Goal: Find specific page/section: Find specific page/section

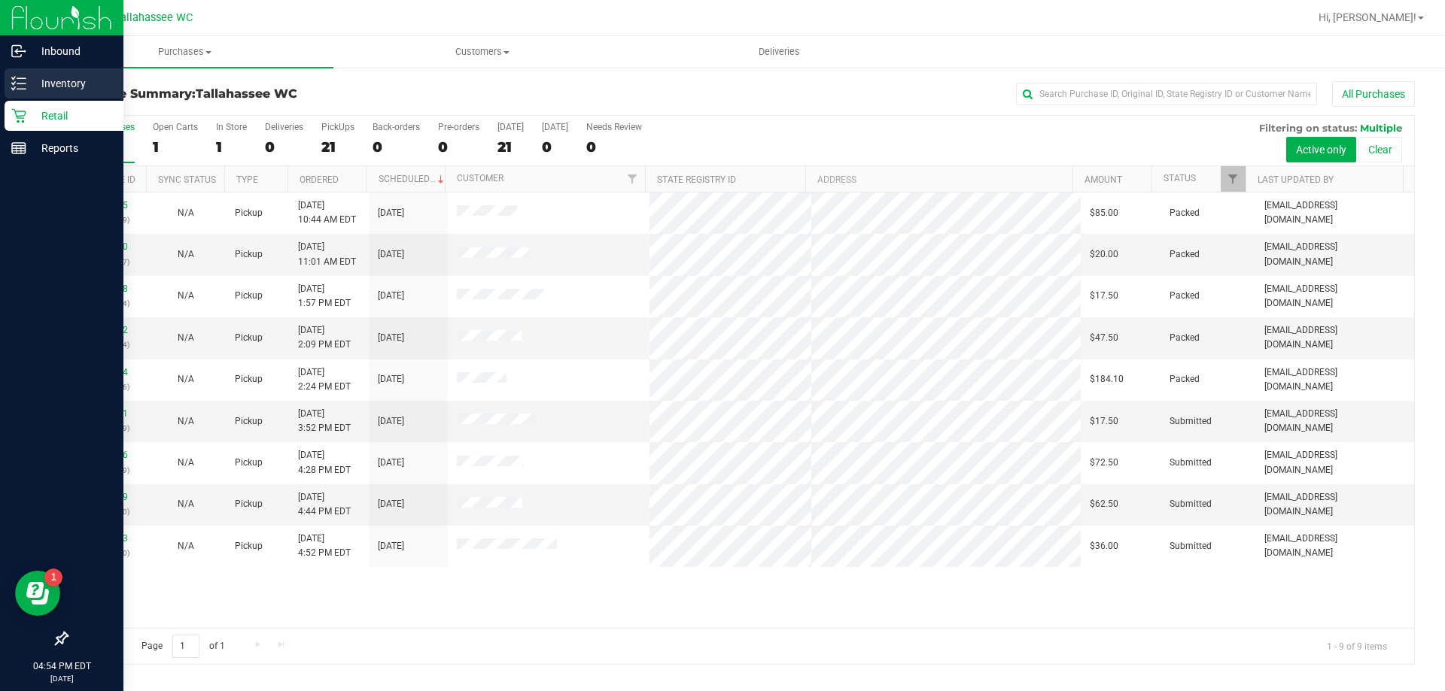
click at [37, 68] on div "Inventory" at bounding box center [64, 83] width 119 height 30
click at [41, 75] on p "Inventory" at bounding box center [71, 83] width 90 height 18
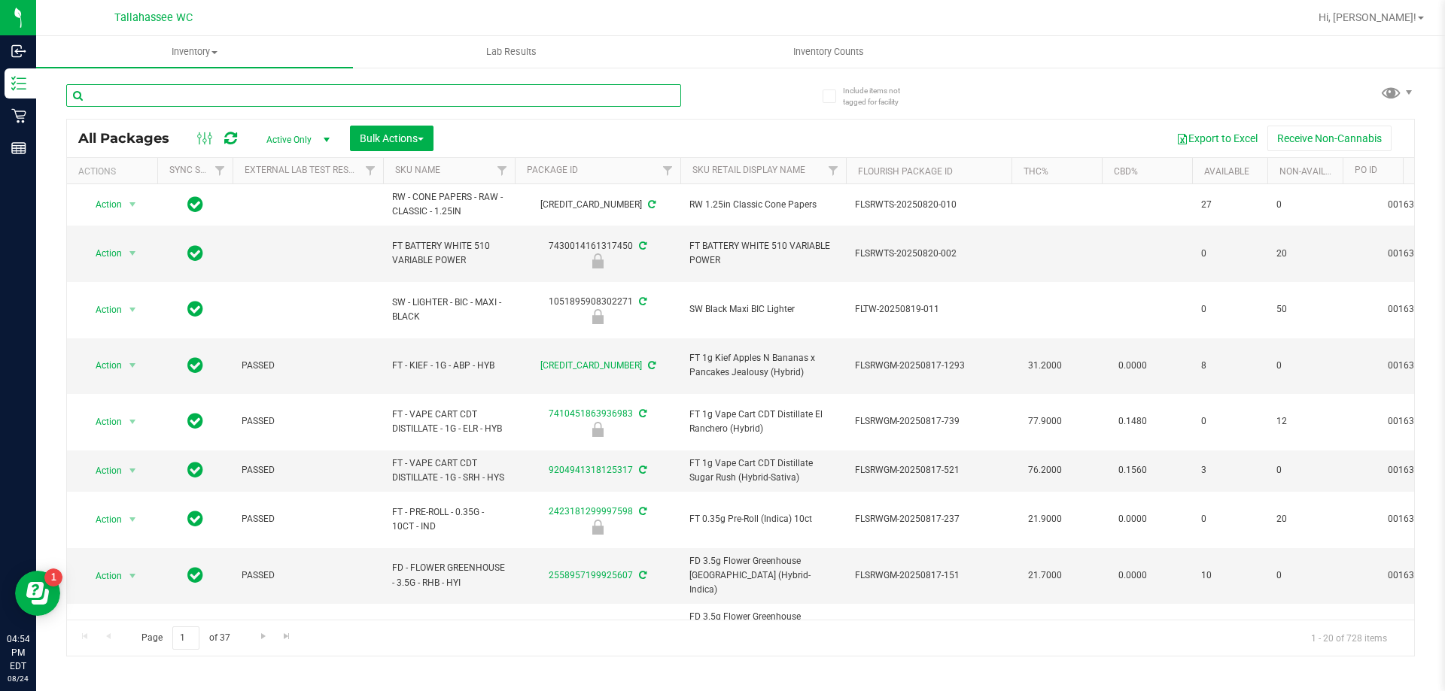
click at [236, 92] on input "text" at bounding box center [373, 95] width 615 height 23
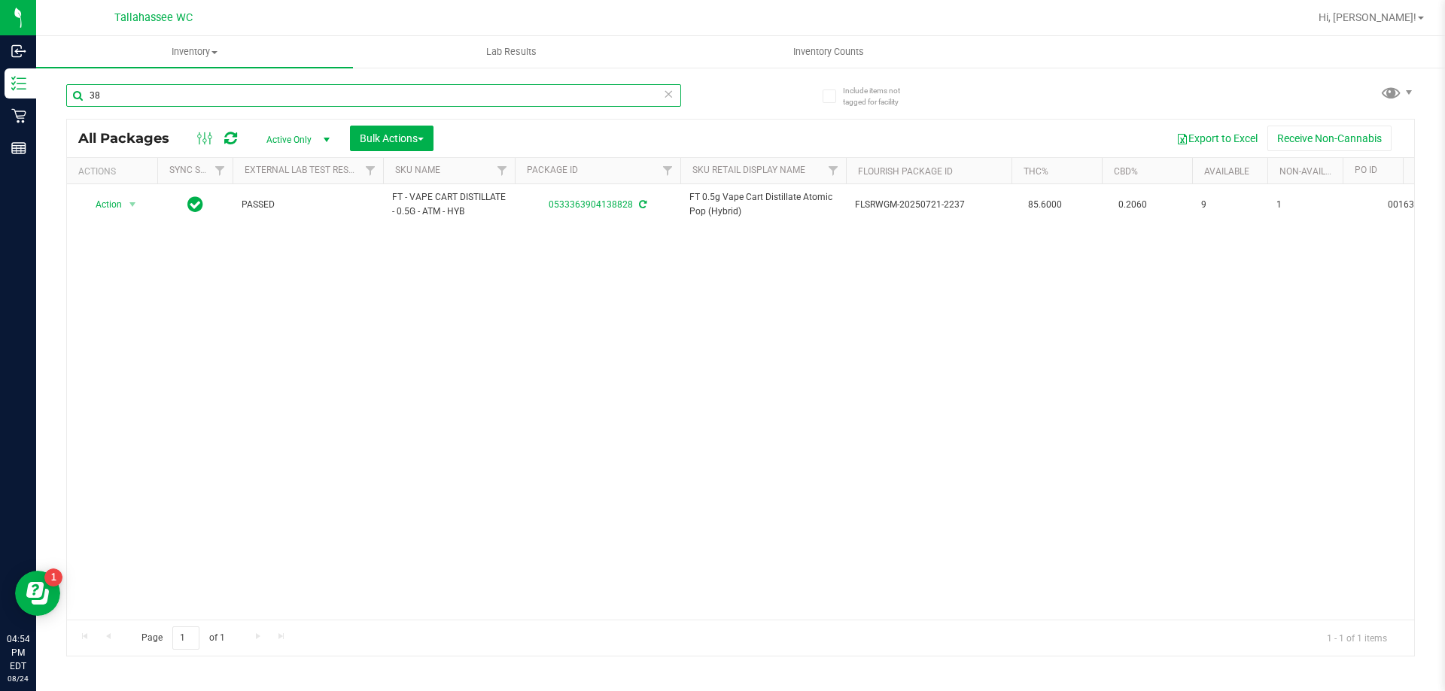
type input "3"
type input "4"
type input "7"
type input "3"
type input "4"
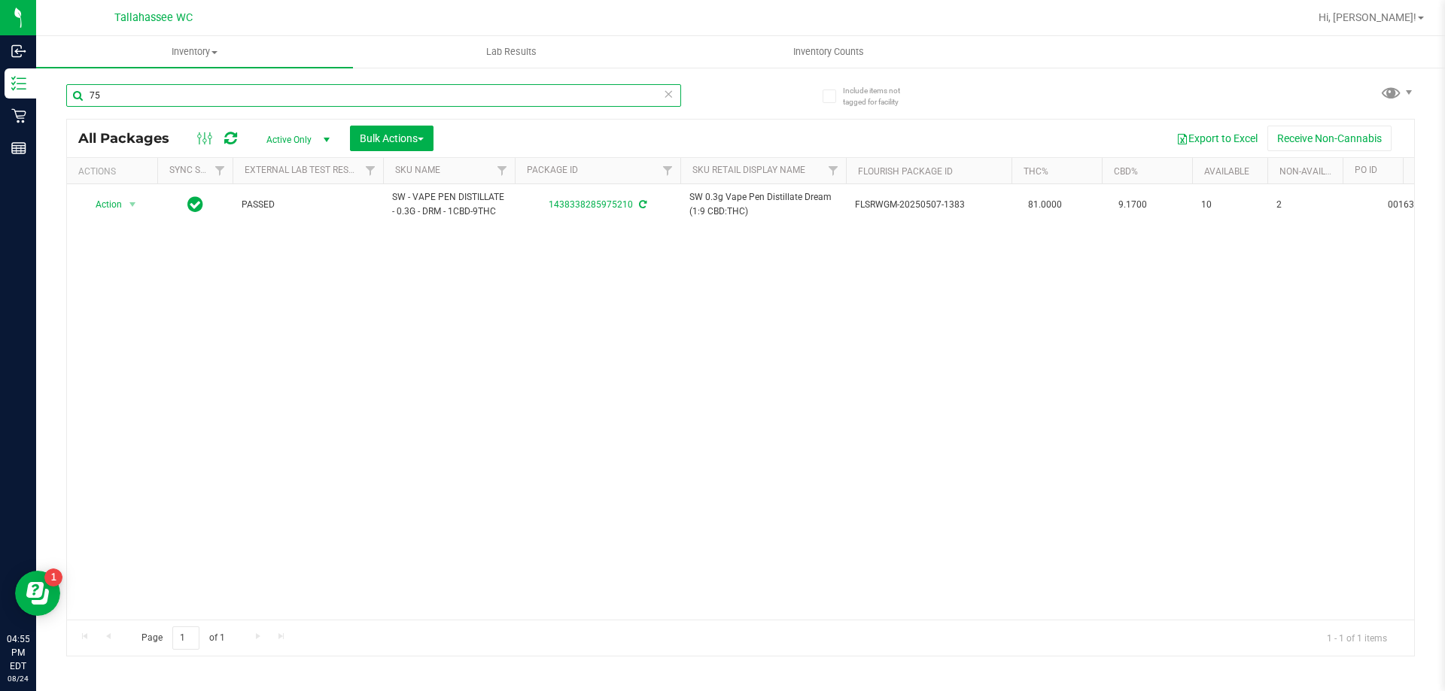
type input "7"
type input "3"
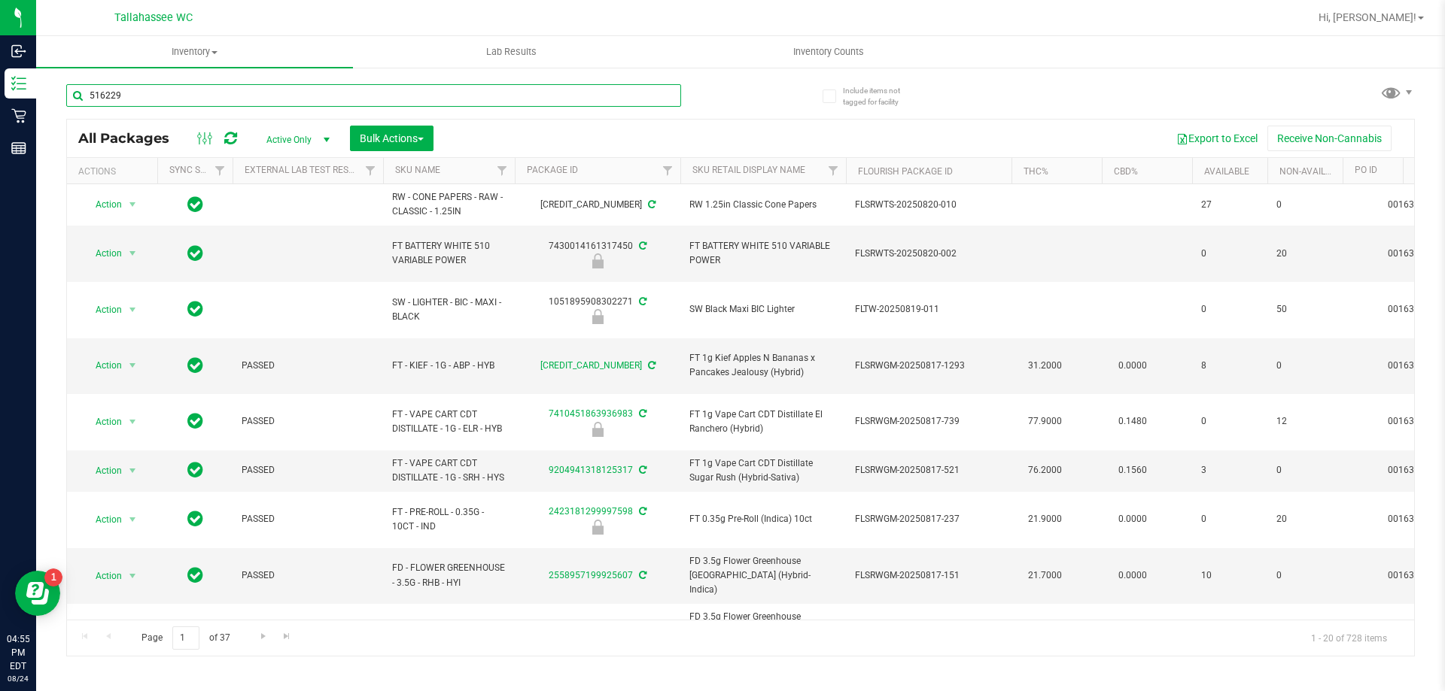
type input "516229"
